Goal: Task Accomplishment & Management: Complete application form

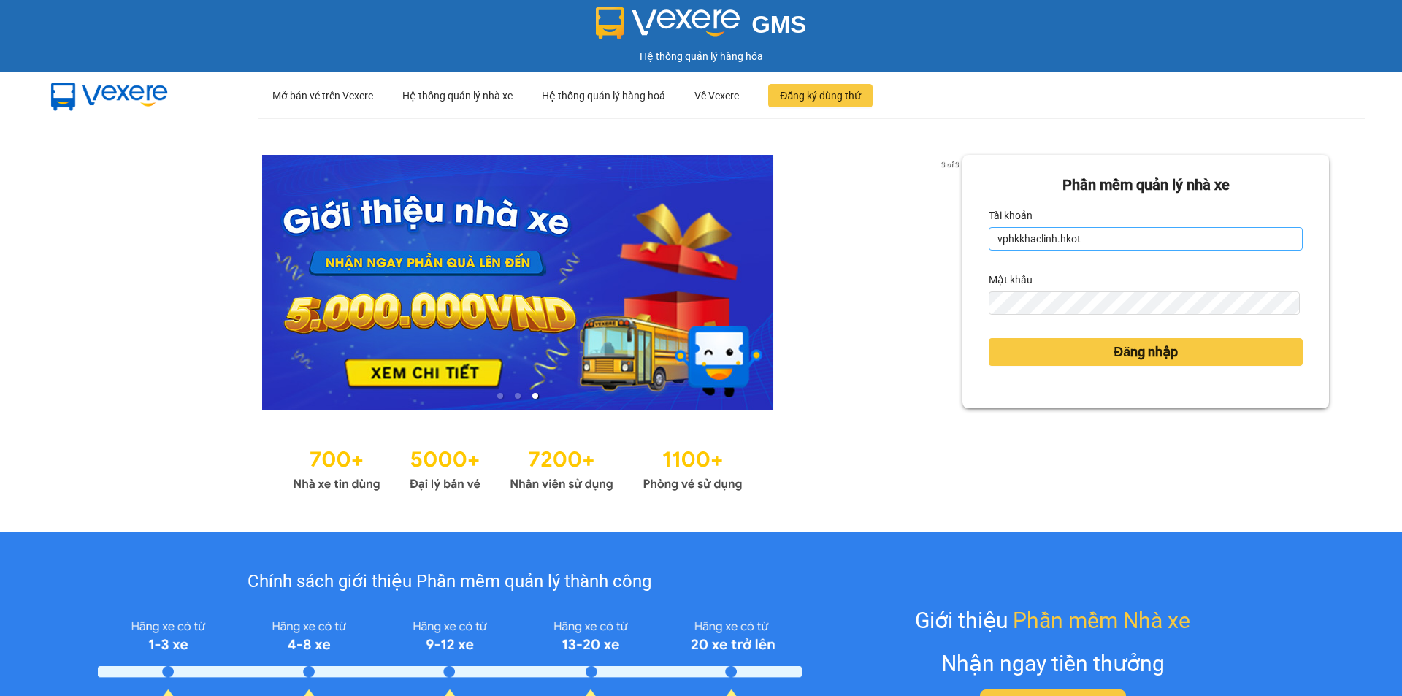
drag, startPoint x: 1092, startPoint y: 253, endPoint x: 1090, endPoint y: 237, distance: 16.1
click at [1091, 248] on form "Phần mềm quản lý nhà xe Tài khoản vphkkhaclinh.hkot Mật khẩu Đăng nhập" at bounding box center [1146, 281] width 314 height 215
click at [1090, 237] on input "vphkkhaclinh.hkot" at bounding box center [1146, 238] width 314 height 23
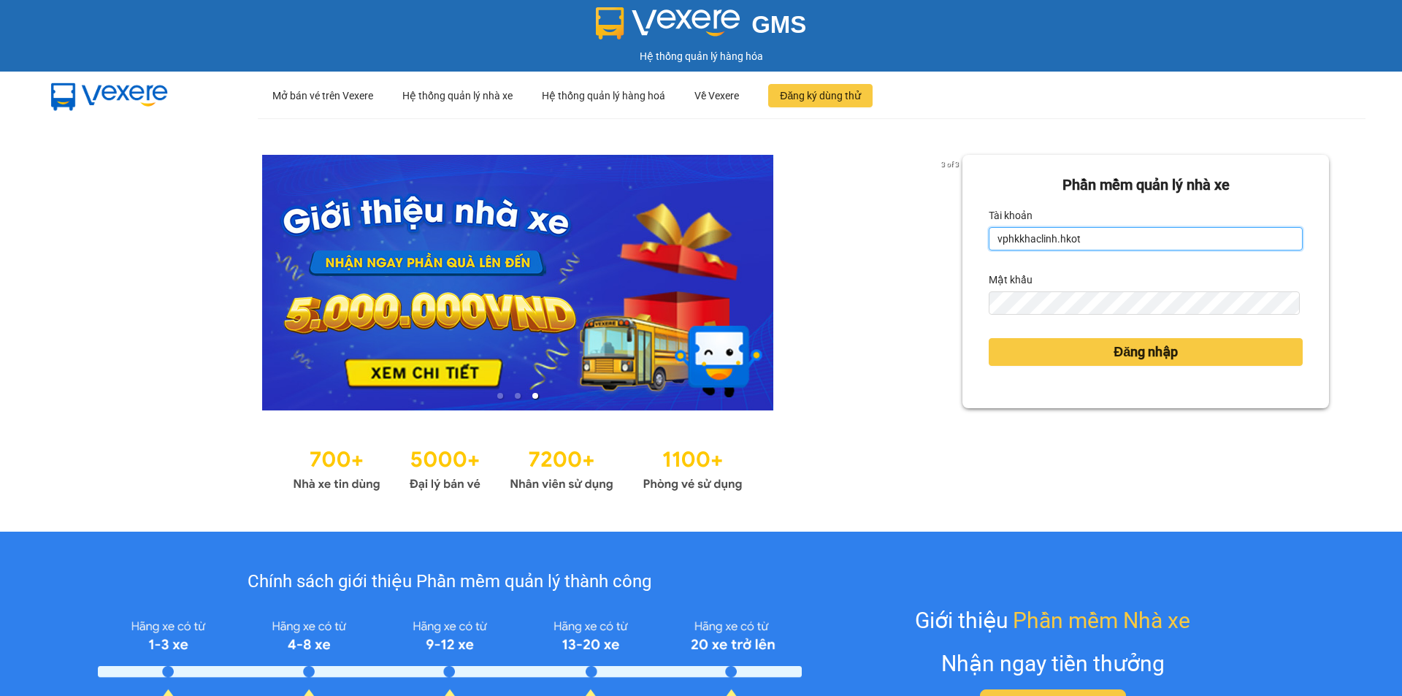
click at [1090, 237] on input "vphkkhaclinh.hkot" at bounding box center [1146, 238] width 314 height 23
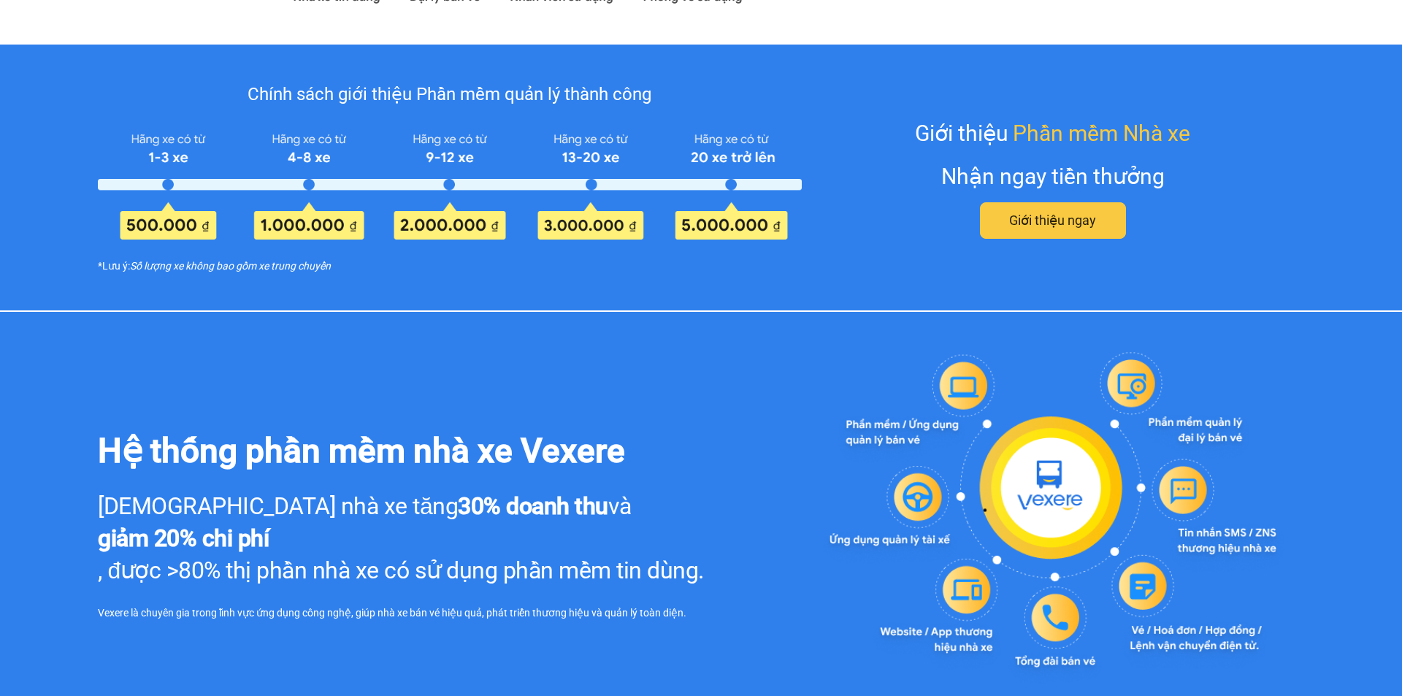
type input "vphkvynhi.hkot"
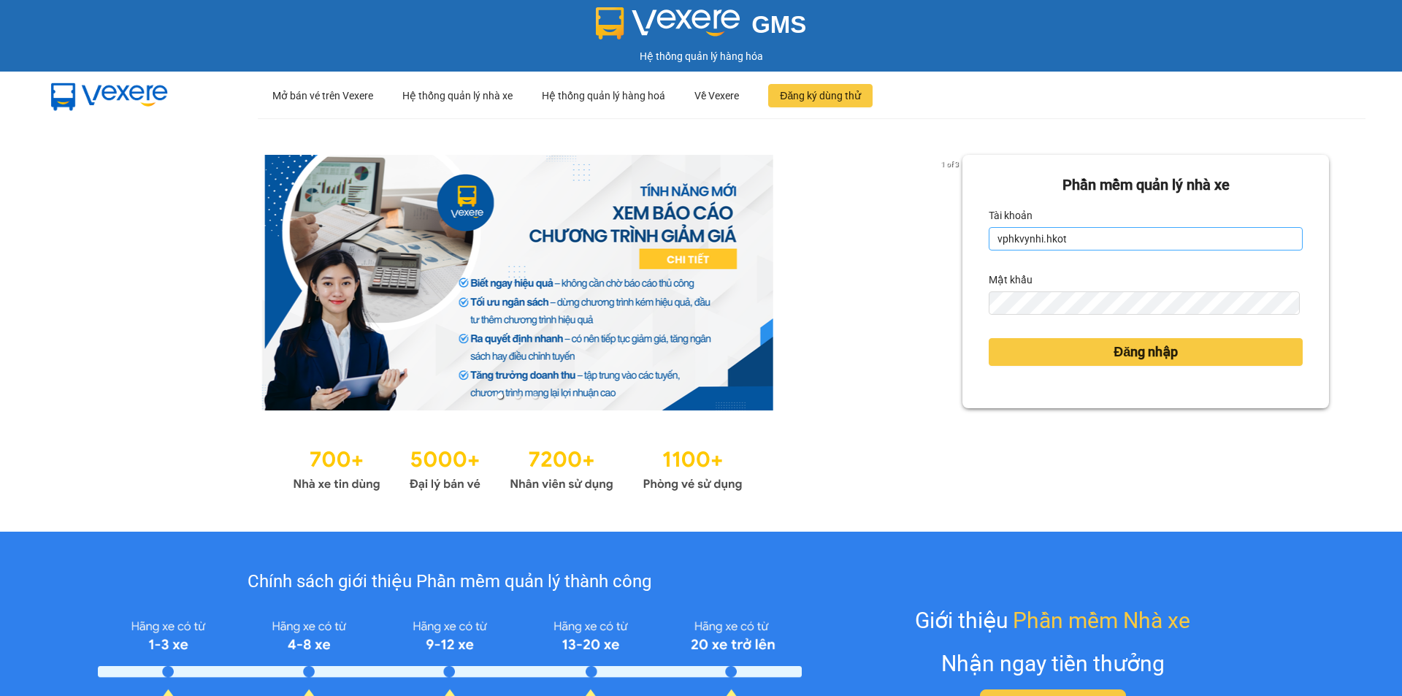
click at [1097, 239] on input "vphkvynhi.hkot" at bounding box center [1146, 238] width 314 height 23
click at [1114, 361] on span "Đăng nhập" at bounding box center [1146, 352] width 64 height 20
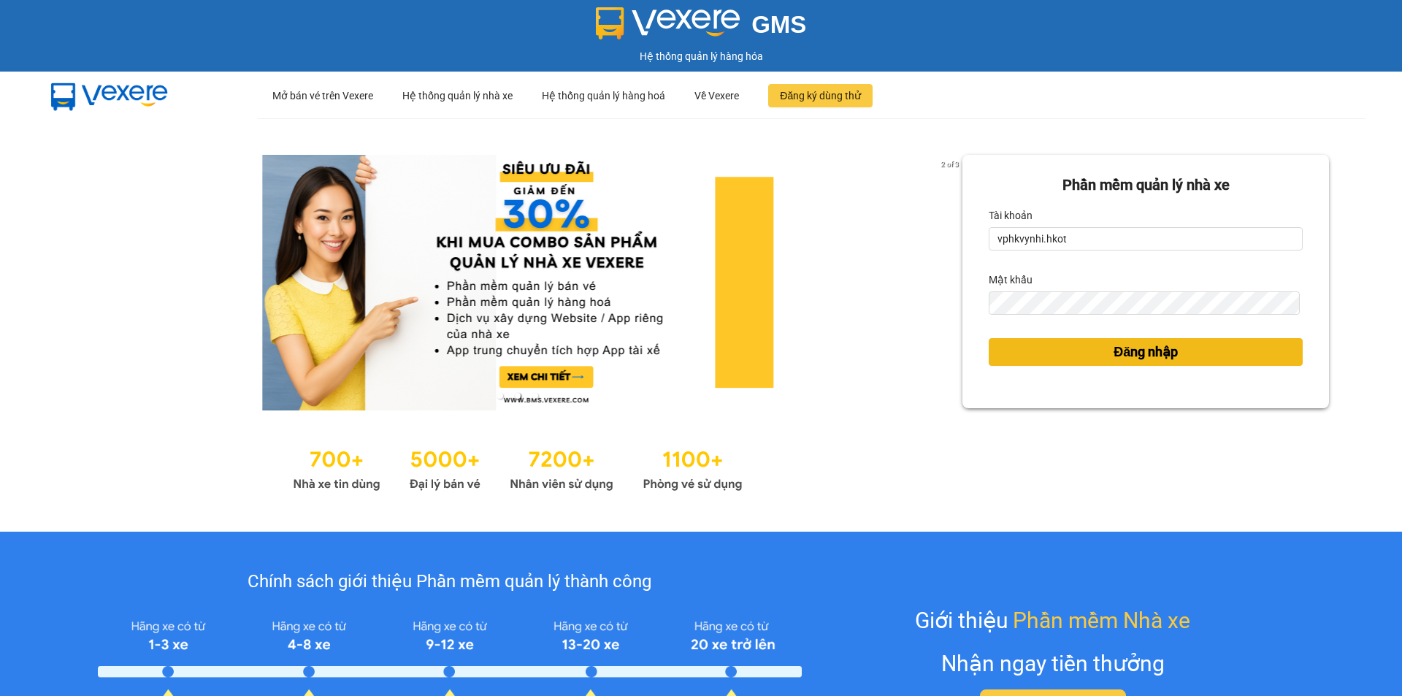
click at [1114, 361] on span "Đăng nhập" at bounding box center [1146, 352] width 64 height 20
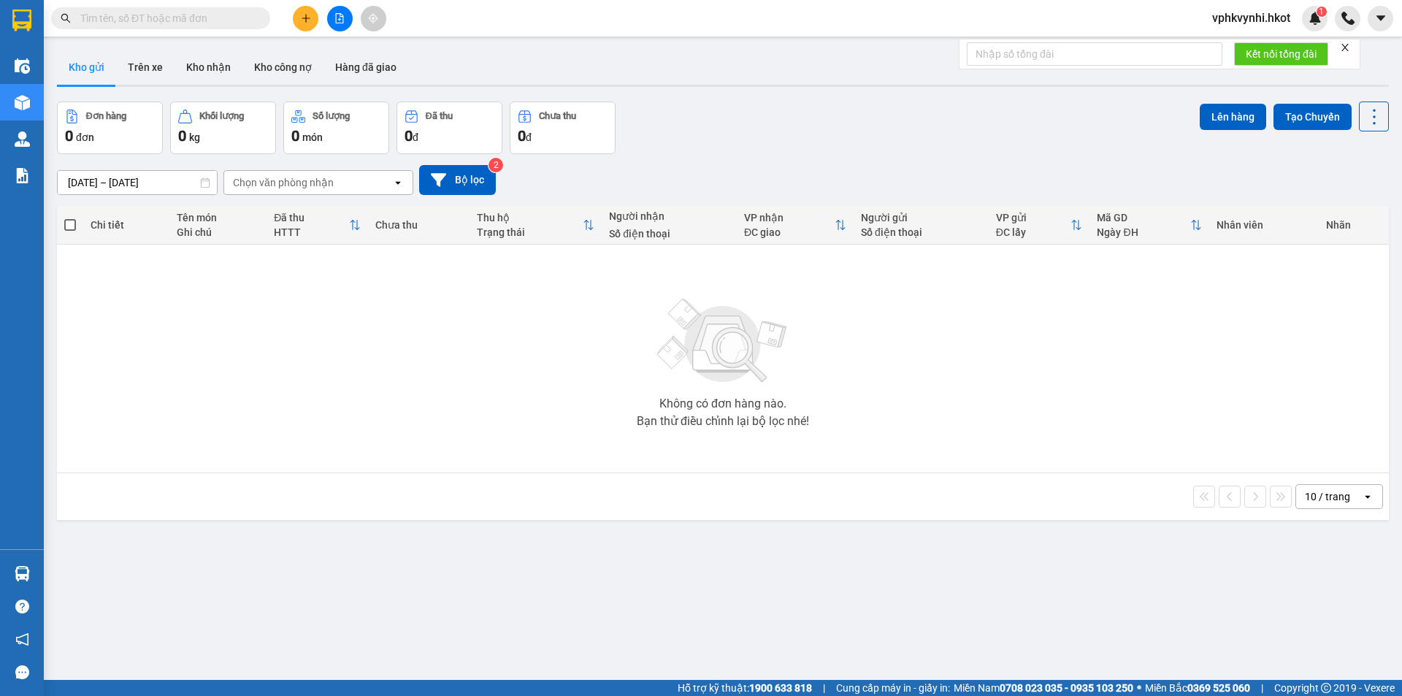
click at [307, 25] on button at bounding box center [306, 19] width 26 height 26
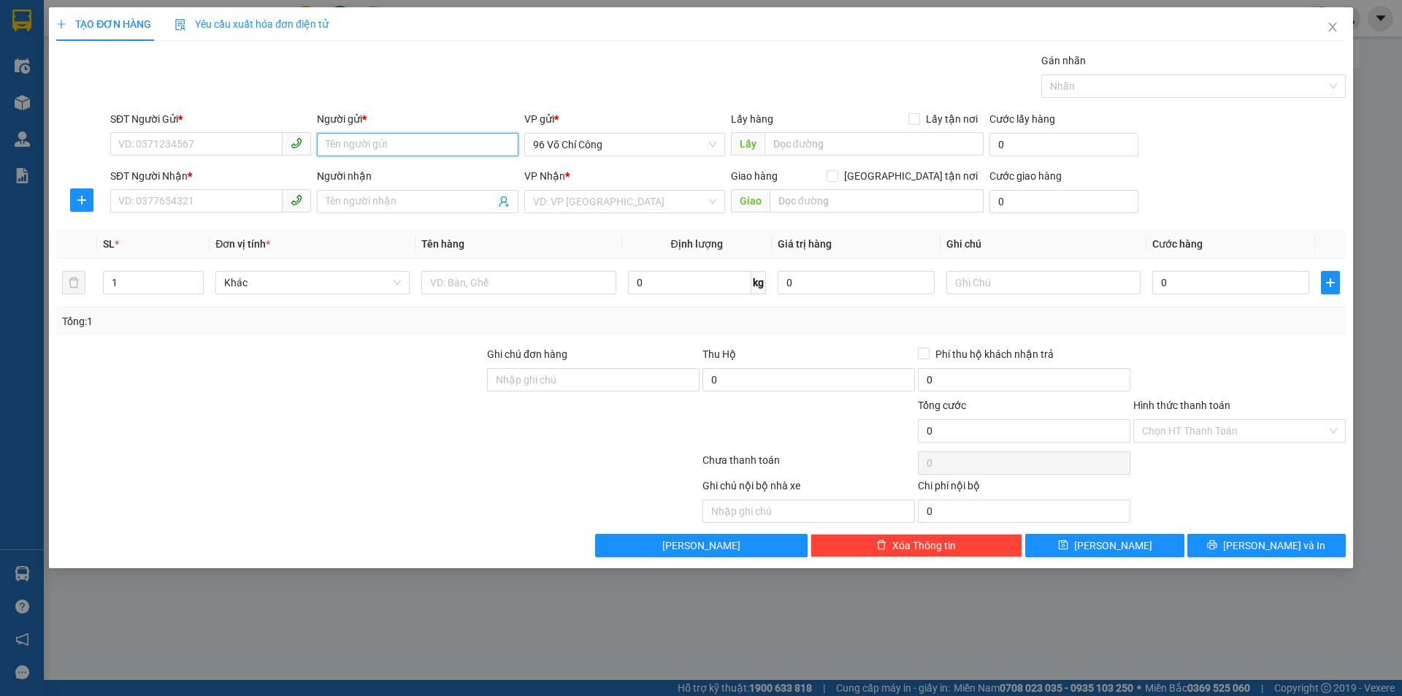
click at [475, 146] on input "Người gửi *" at bounding box center [417, 144] width 201 height 23
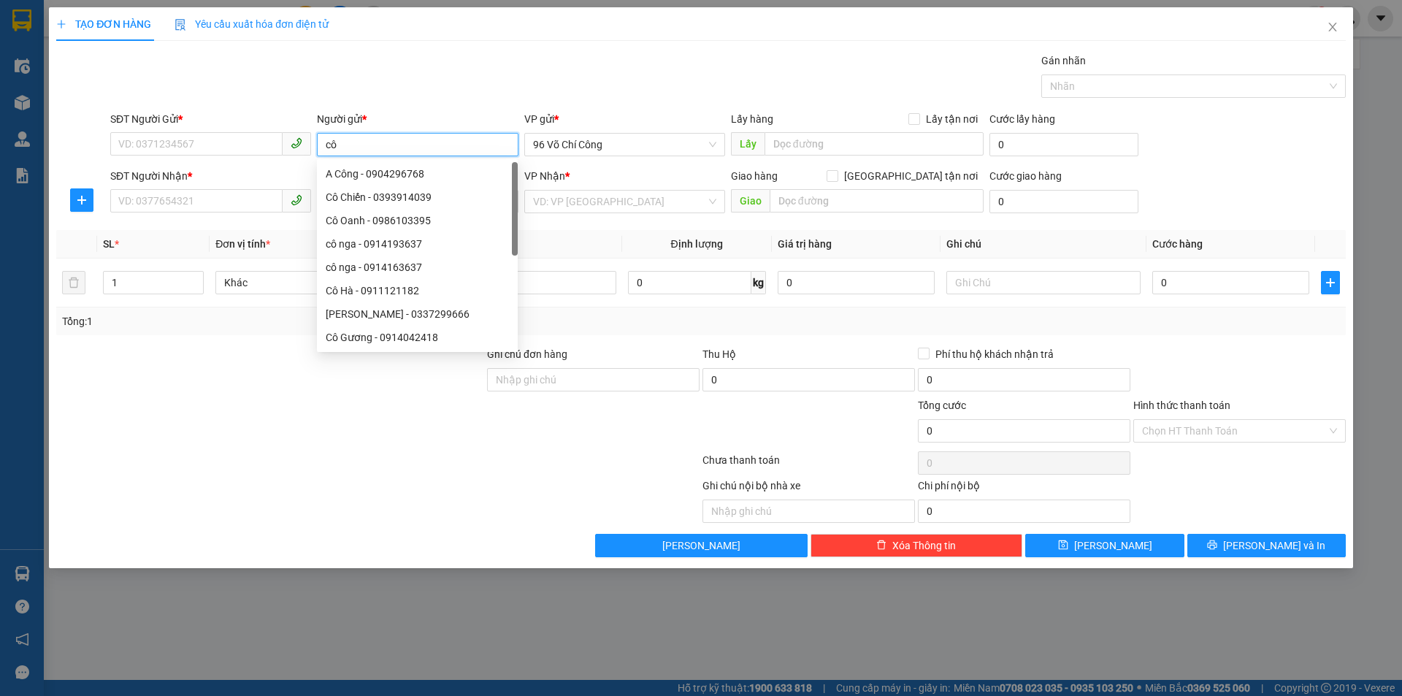
type input "cô p"
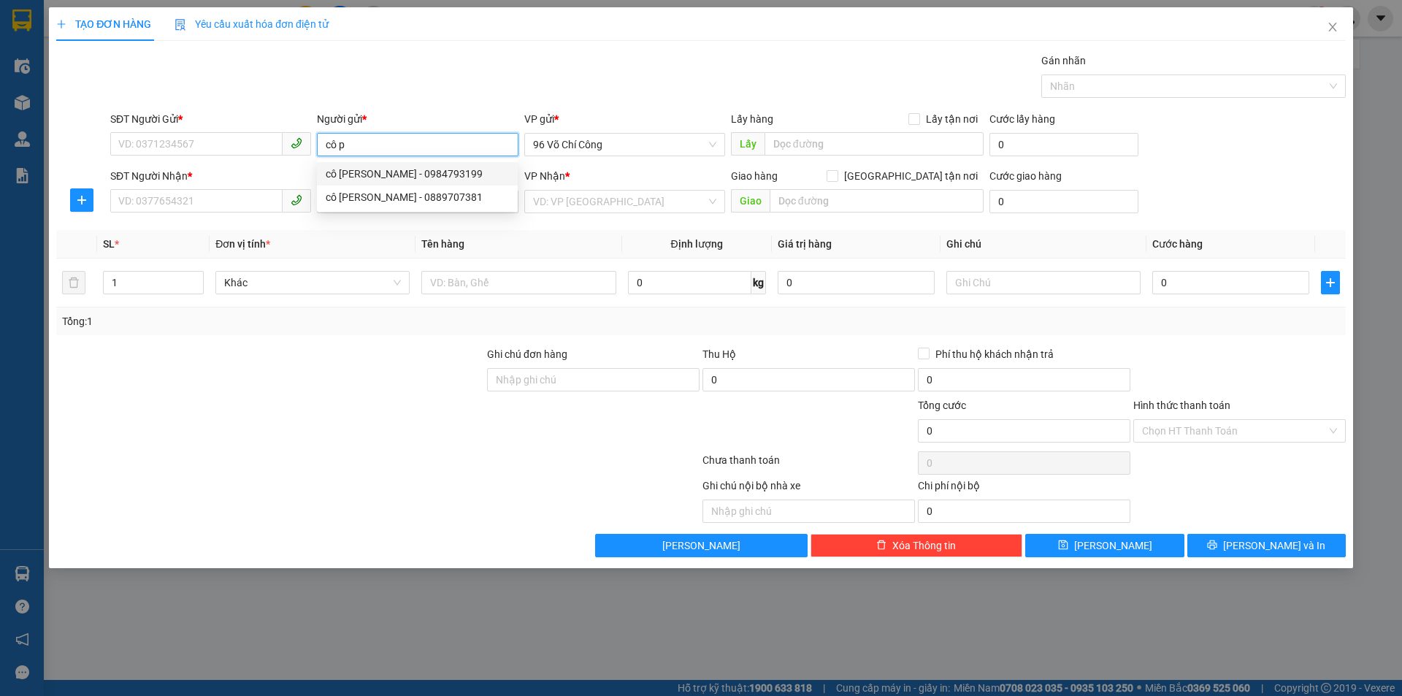
click at [366, 145] on input "cô p" at bounding box center [417, 144] width 201 height 23
type input "chủ"
click at [389, 200] on div "Cô Hồng Chủ tịch - 0938229578" at bounding box center [417, 197] width 183 height 16
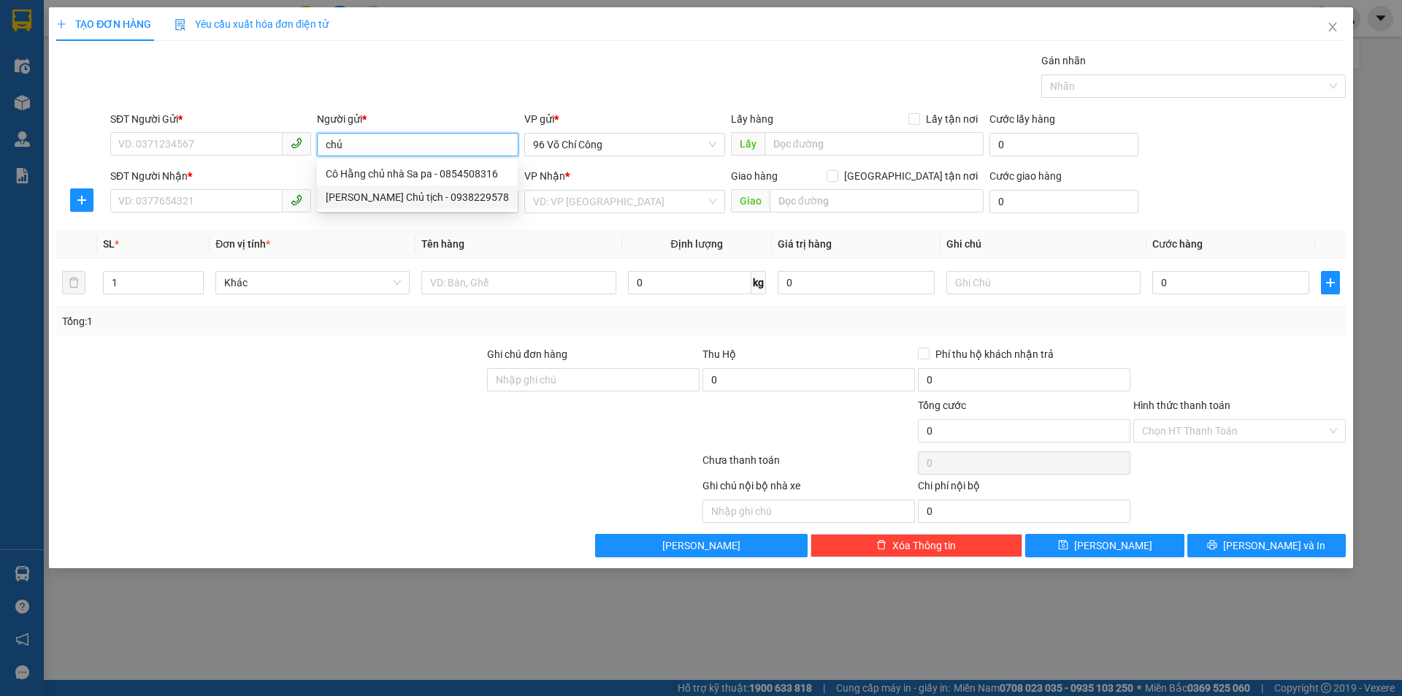
type input "0938229578"
type input "Cô Hồng Chủ tịch"
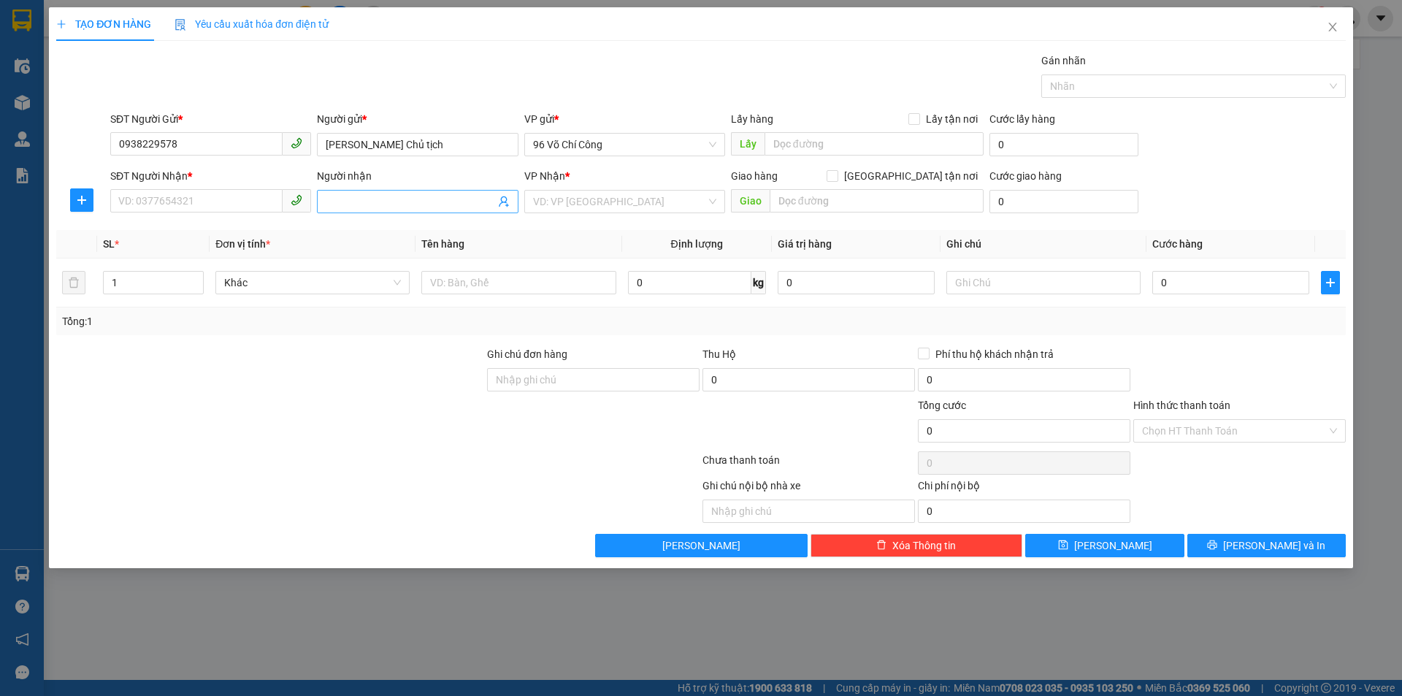
click at [359, 202] on input "Người nhận" at bounding box center [410, 202] width 169 height 16
type input "lương"
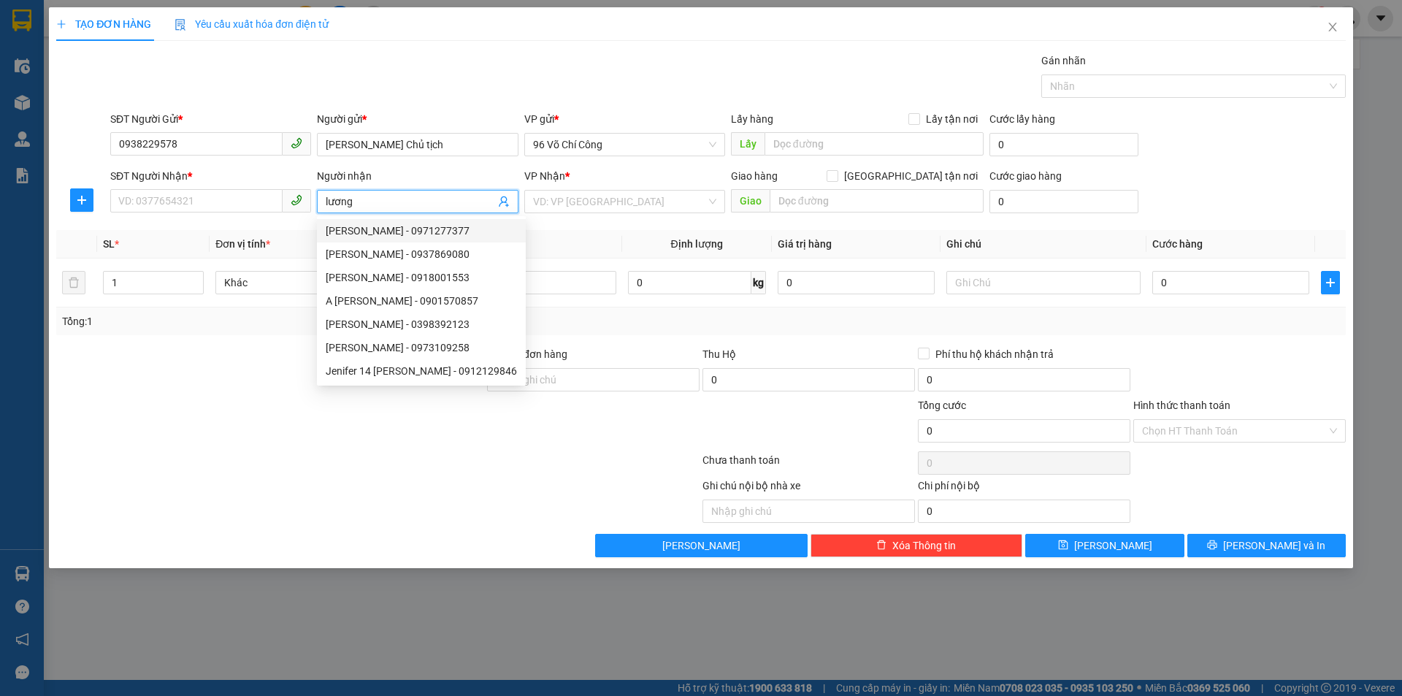
click at [359, 253] on div "Lương Quốc Thái - 0937869080" at bounding box center [421, 254] width 191 height 16
type input "0937869080"
type input "Lương Quốc Thái"
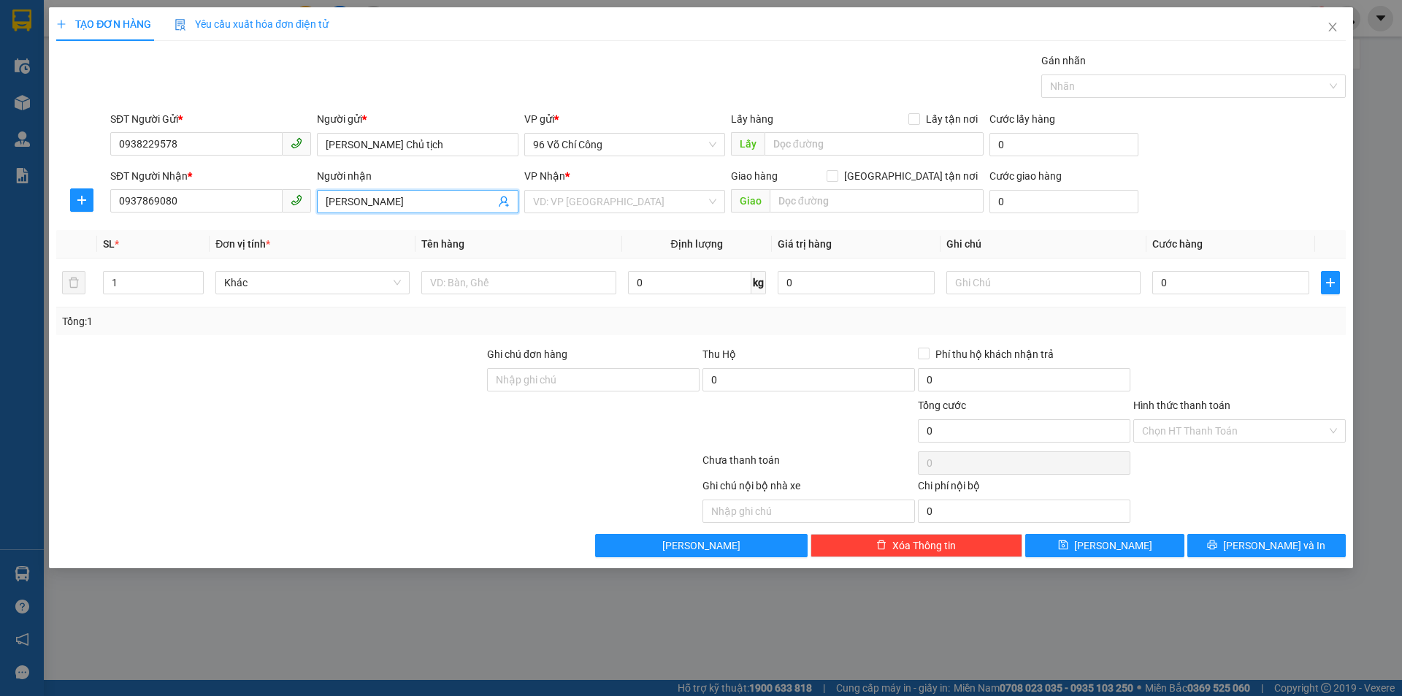
type input "541 nguyễn tất thành"
type input "Lương Quốc Thái"
click at [1168, 443] on div "Hình thức thanh toán Chọn HT Thanh Toán" at bounding box center [1240, 422] width 213 height 51
click at [1147, 419] on div "Chọn HT Thanh Toán" at bounding box center [1240, 430] width 213 height 23
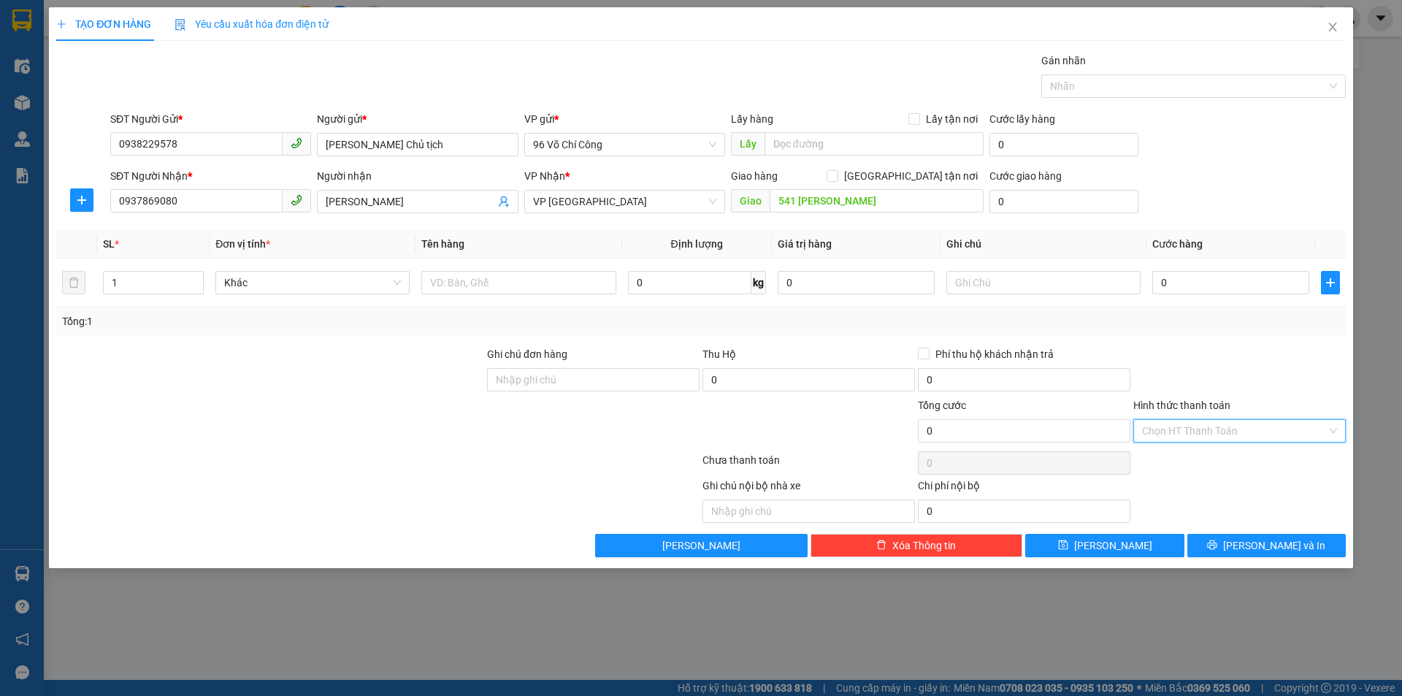
click at [1148, 420] on input "Hình thức thanh toán" at bounding box center [1234, 431] width 185 height 22
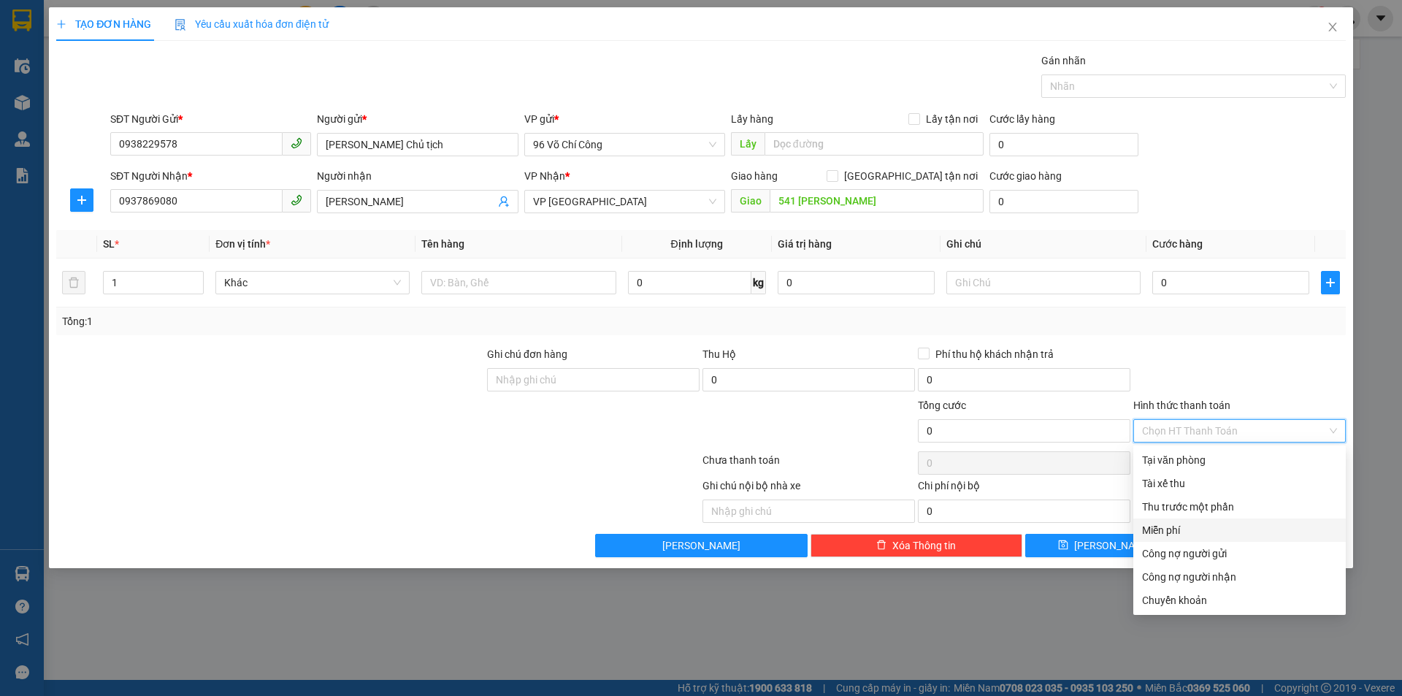
click at [1164, 533] on div "Miễn phí" at bounding box center [1239, 530] width 195 height 16
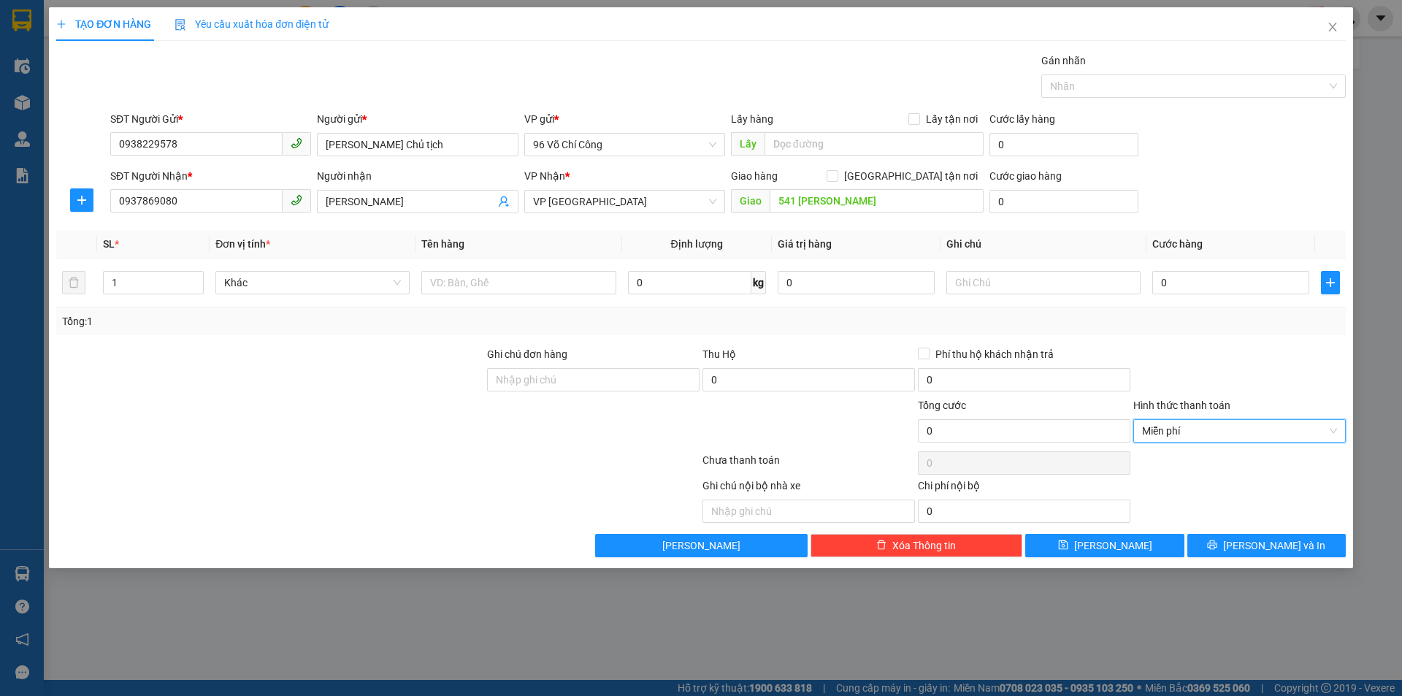
click at [1178, 367] on div at bounding box center [1239, 371] width 215 height 51
click at [1264, 546] on span "Lưu và In" at bounding box center [1274, 546] width 102 height 16
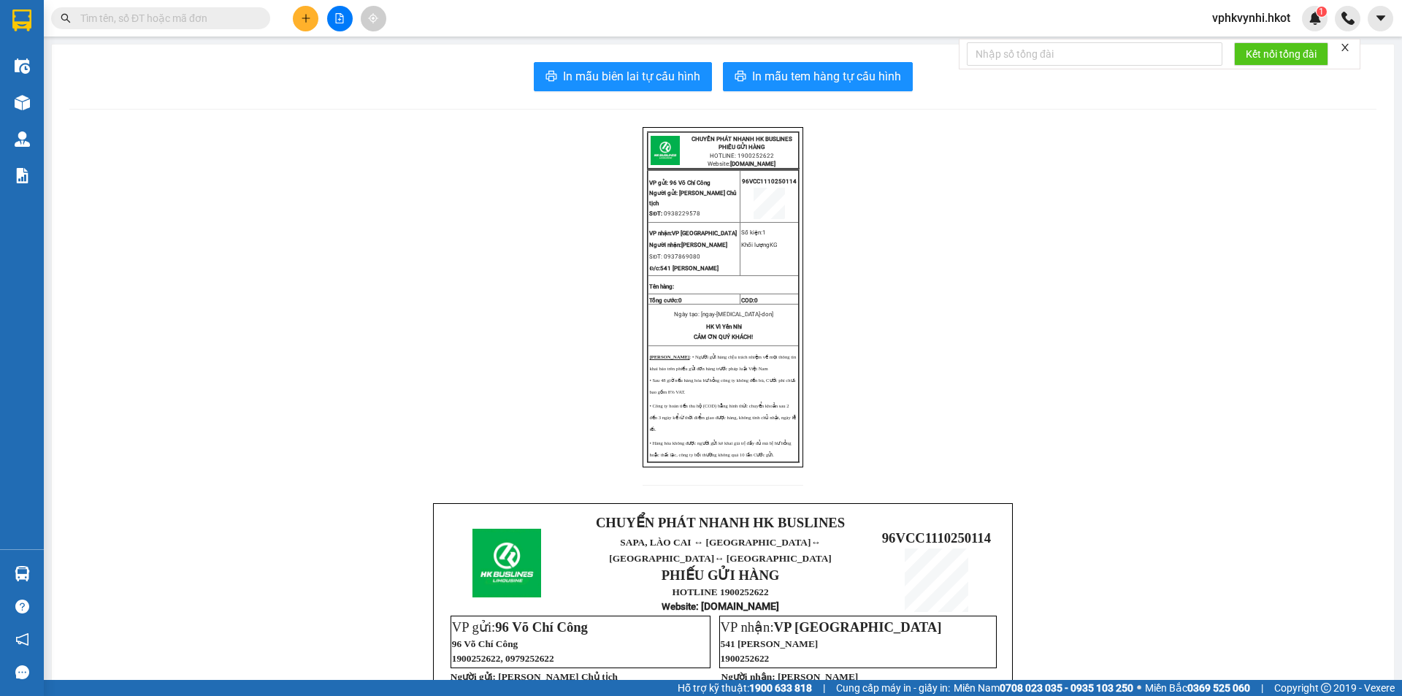
scroll to position [364, 0]
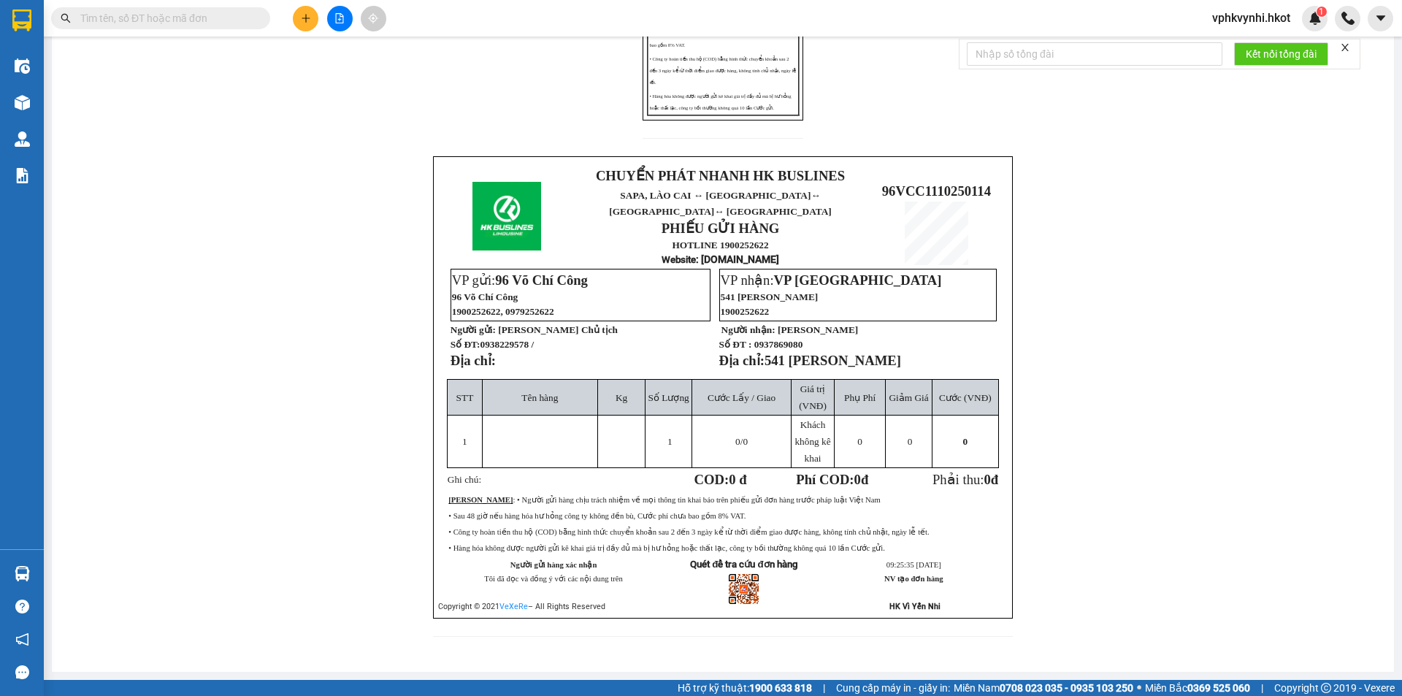
click at [896, 170] on td "96VCC1110250114" at bounding box center [936, 216] width 131 height 103
copy span "96VCC1110250114"
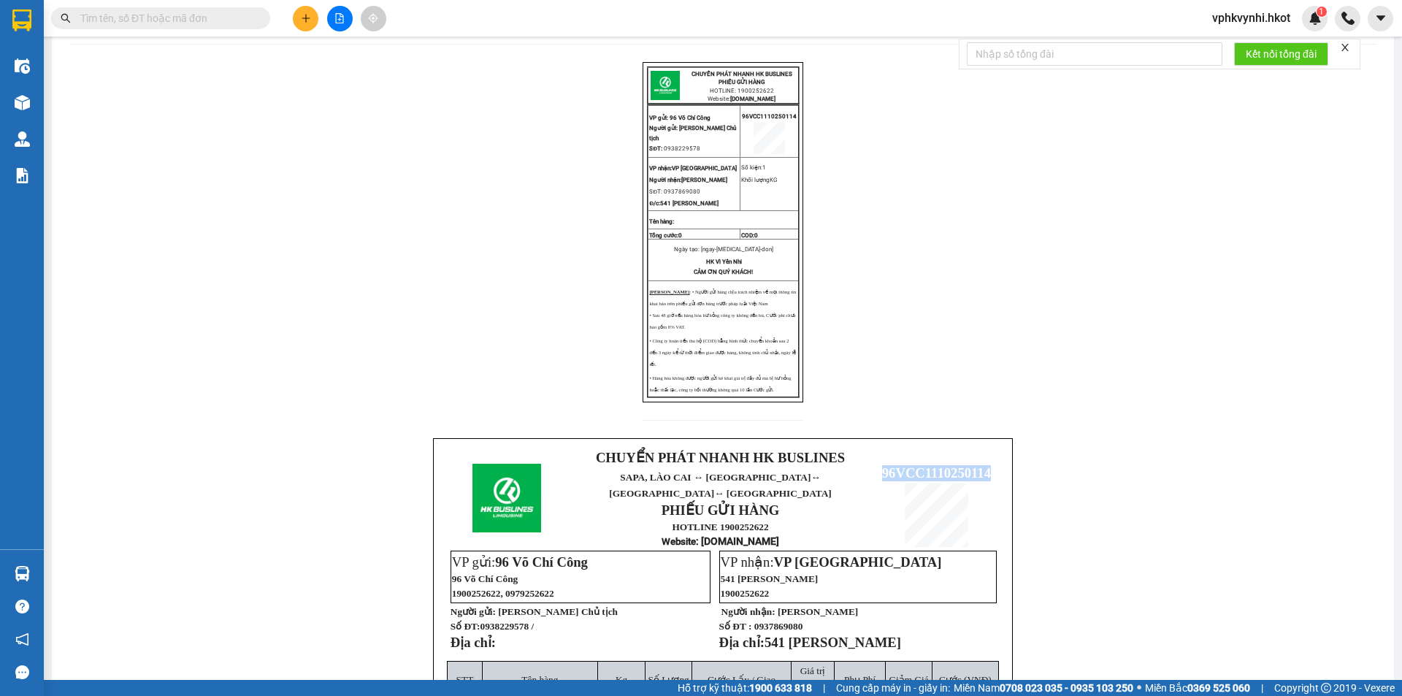
scroll to position [0, 0]
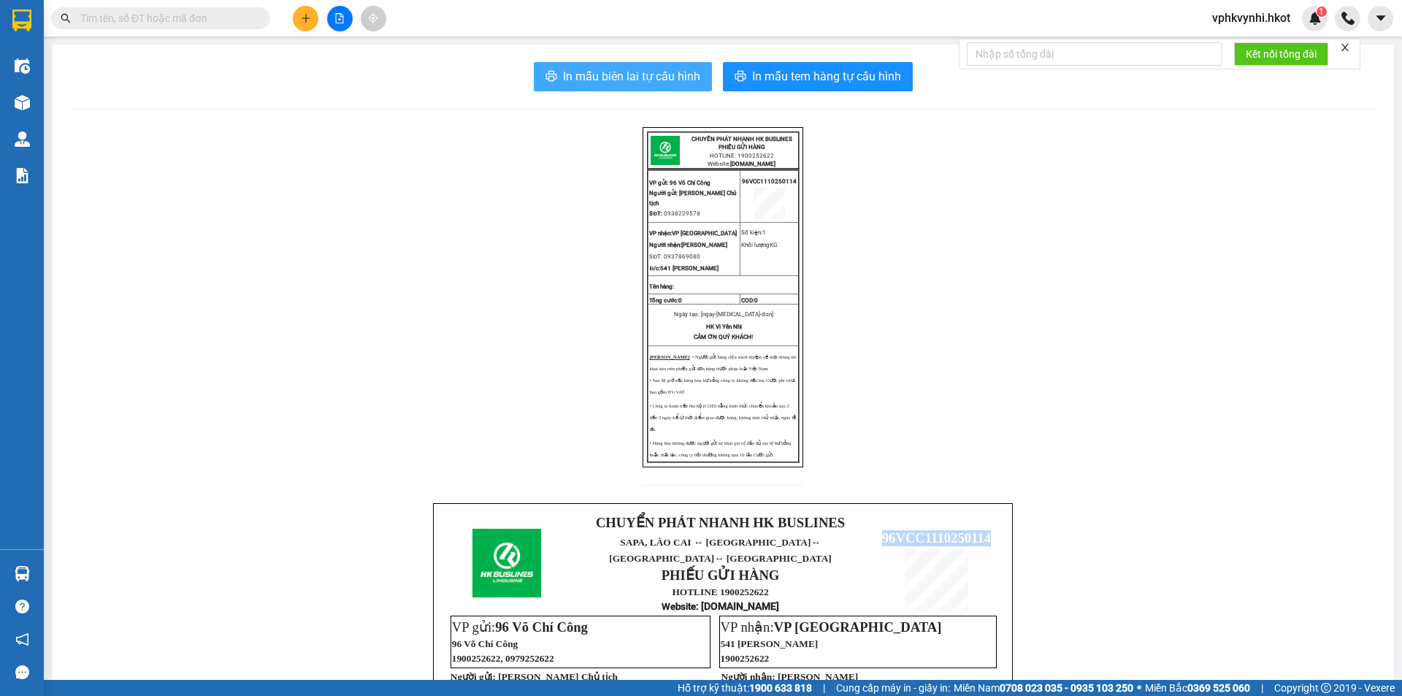
click at [595, 74] on span "In mẫu biên lai tự cấu hình" at bounding box center [631, 76] width 137 height 18
click at [611, 80] on span "In mẫu biên lai tự cấu hình" at bounding box center [631, 76] width 137 height 18
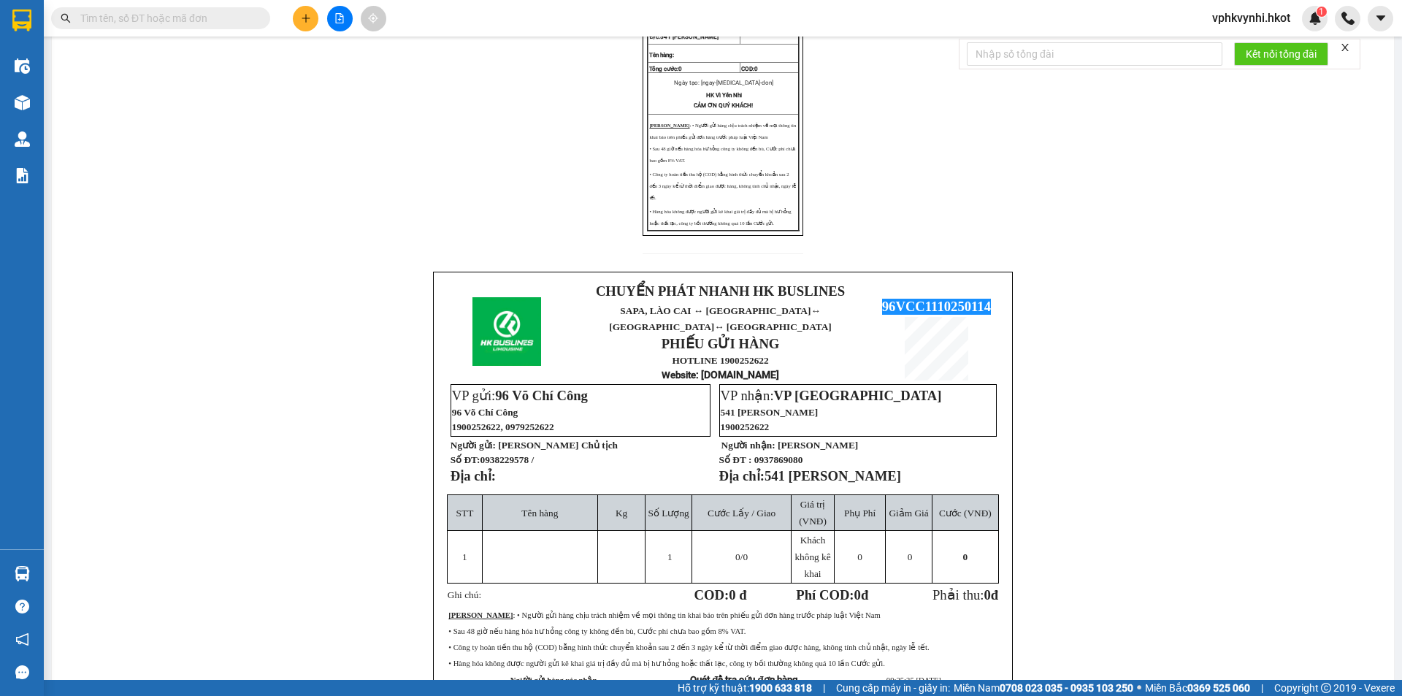
scroll to position [243, 0]
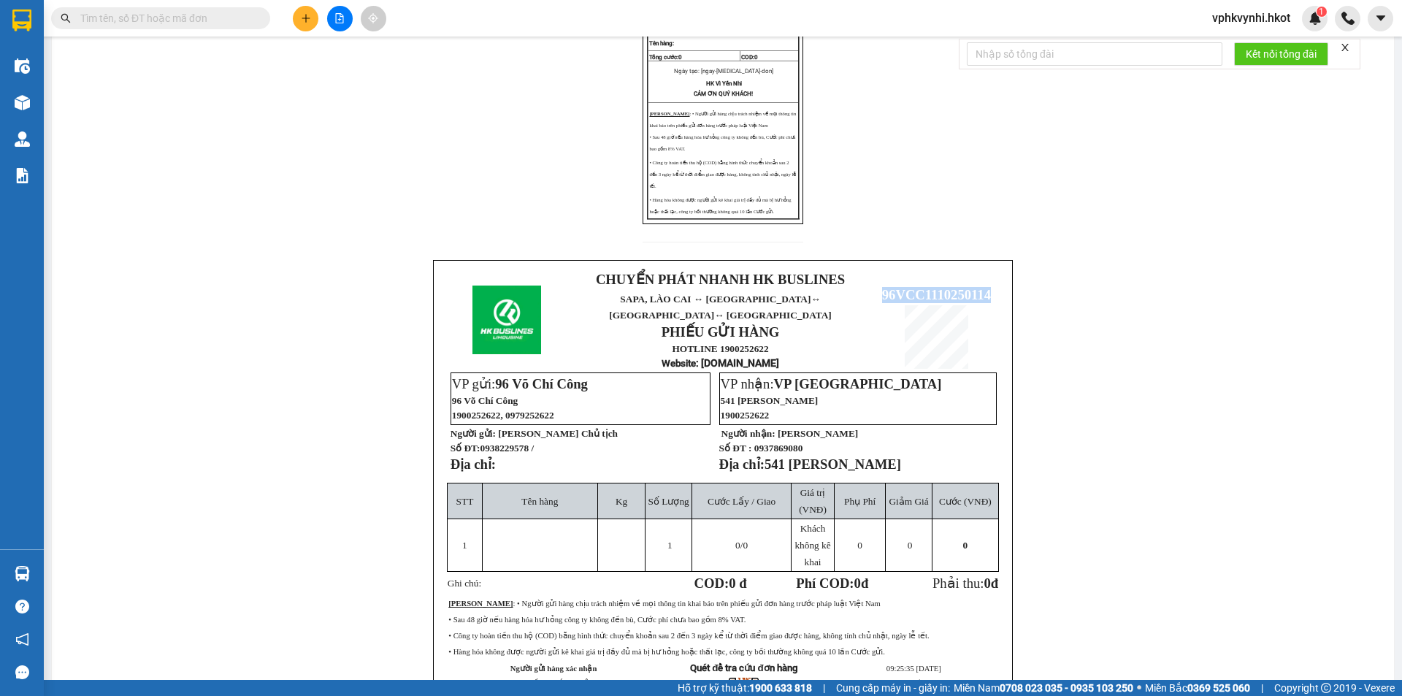
click at [913, 291] on td "96VCC1110250114" at bounding box center [936, 320] width 131 height 103
